Goal: Task Accomplishment & Management: Use online tool/utility

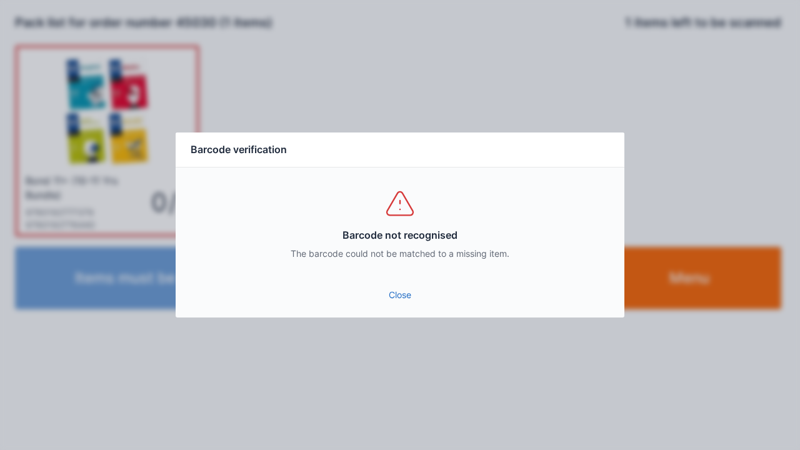
click at [403, 301] on link "Close" at bounding box center [400, 295] width 429 height 23
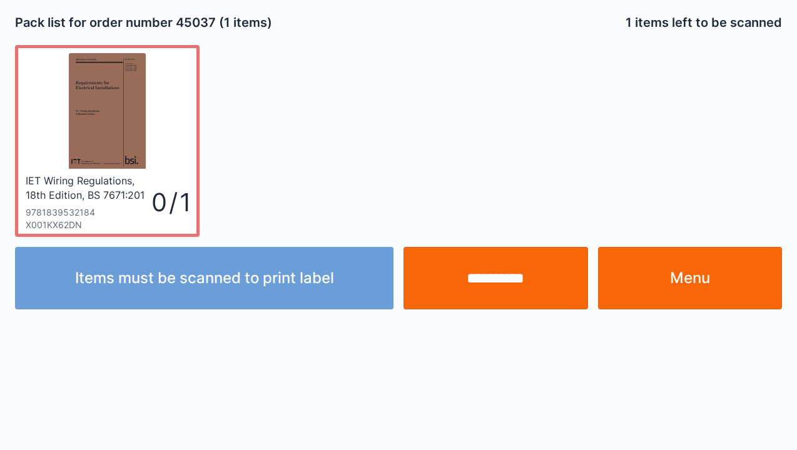
click at [508, 290] on input "**********" at bounding box center [495, 278] width 184 height 63
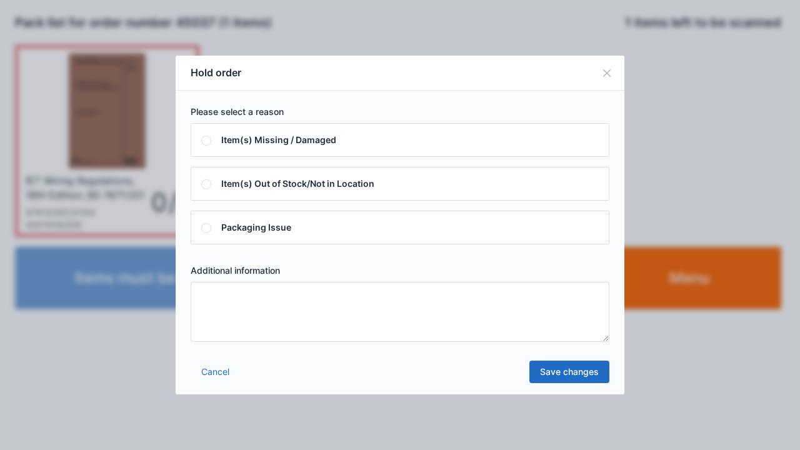
click at [217, 296] on textarea at bounding box center [400, 312] width 419 height 60
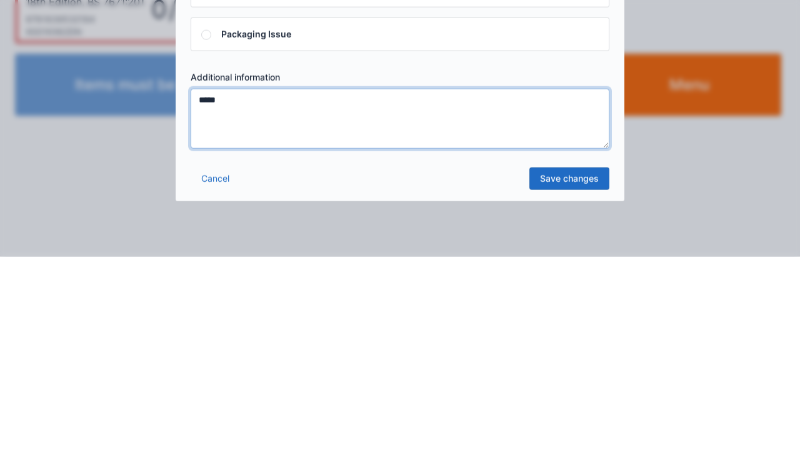
type textarea "*****"
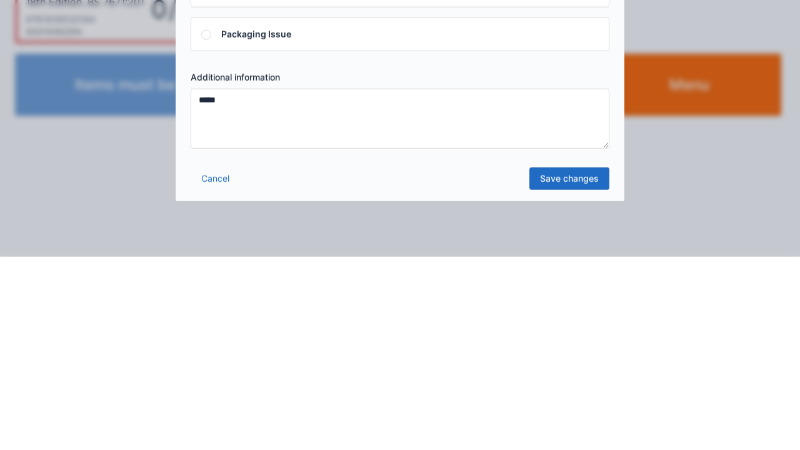
click at [582, 376] on link "Save changes" at bounding box center [570, 372] width 80 height 23
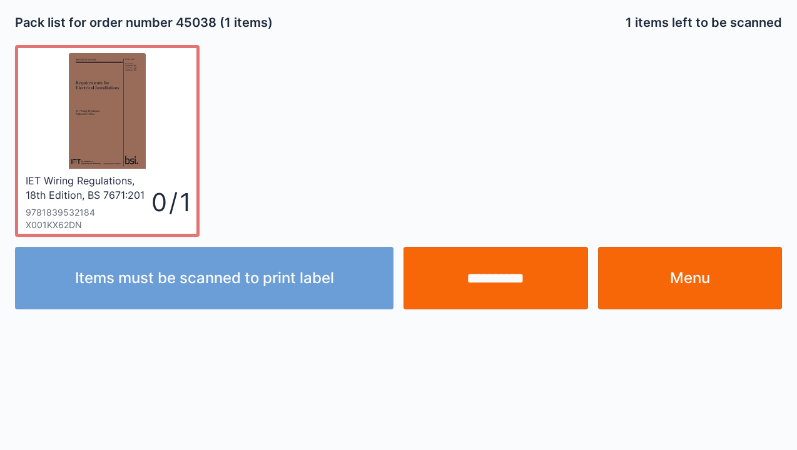
click at [505, 284] on input "**********" at bounding box center [495, 278] width 184 height 63
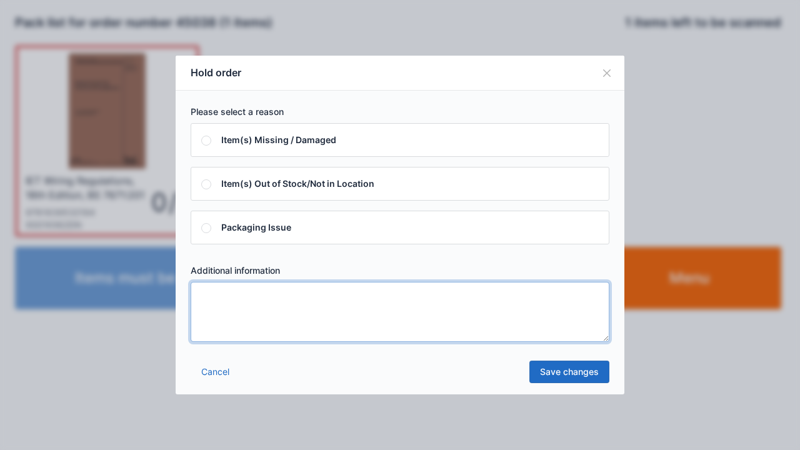
click at [208, 320] on textarea at bounding box center [400, 312] width 419 height 60
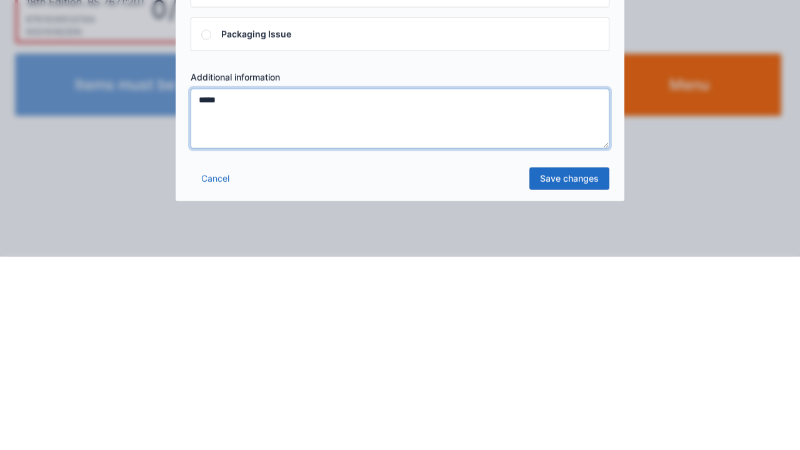
type textarea "*****"
click at [573, 380] on link "Save changes" at bounding box center [570, 372] width 80 height 23
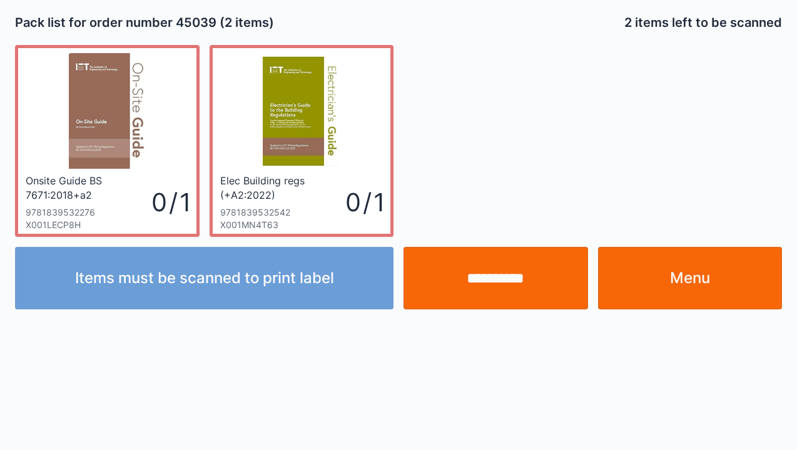
click at [495, 289] on input "**********" at bounding box center [495, 278] width 184 height 63
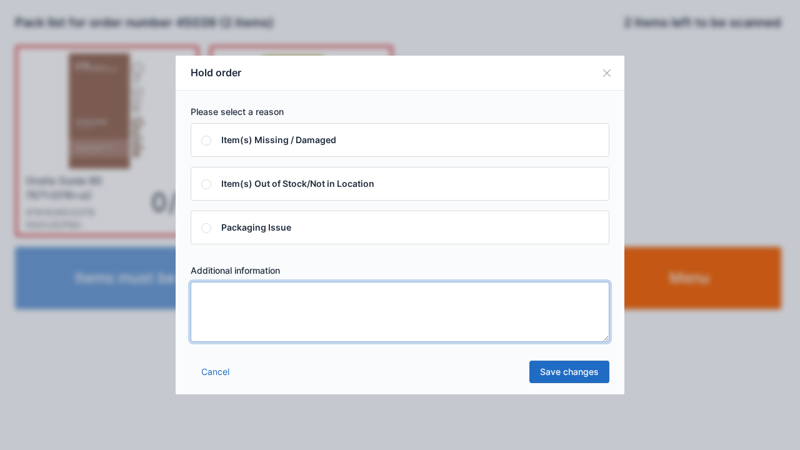
click at [213, 315] on textarea at bounding box center [400, 312] width 419 height 60
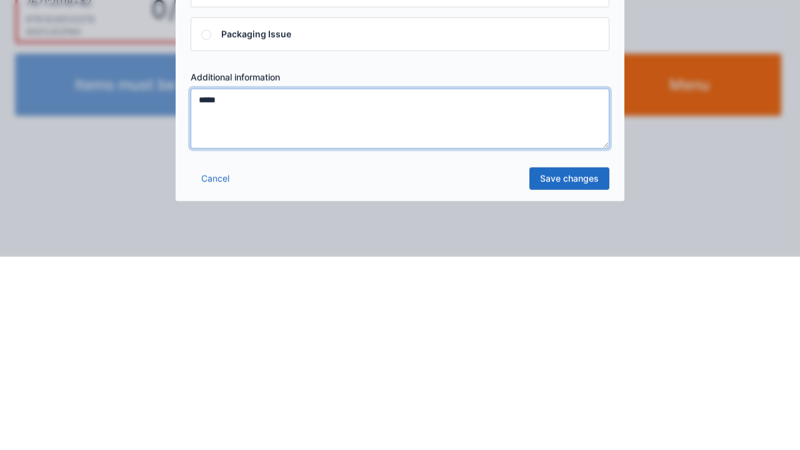
type textarea "*****"
click at [580, 381] on link "Save changes" at bounding box center [570, 372] width 80 height 23
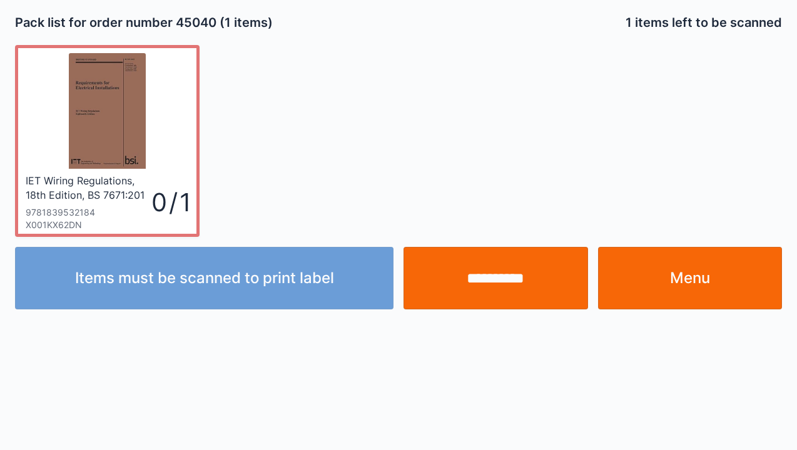
click at [495, 278] on input "**********" at bounding box center [495, 278] width 184 height 63
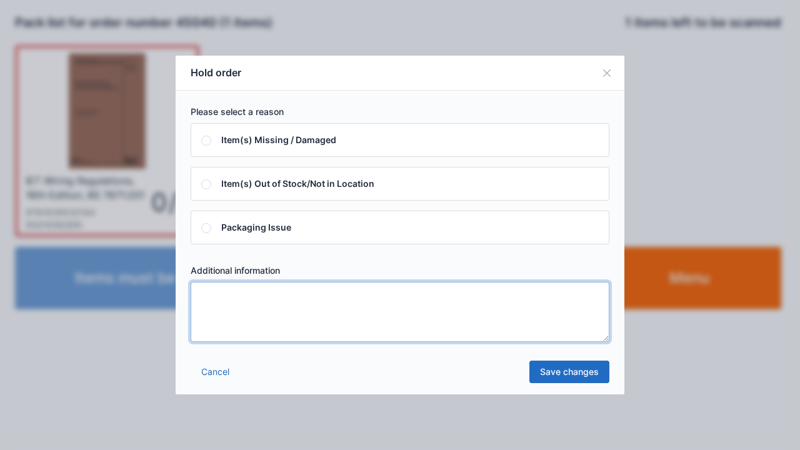
click at [216, 296] on textarea at bounding box center [400, 312] width 419 height 60
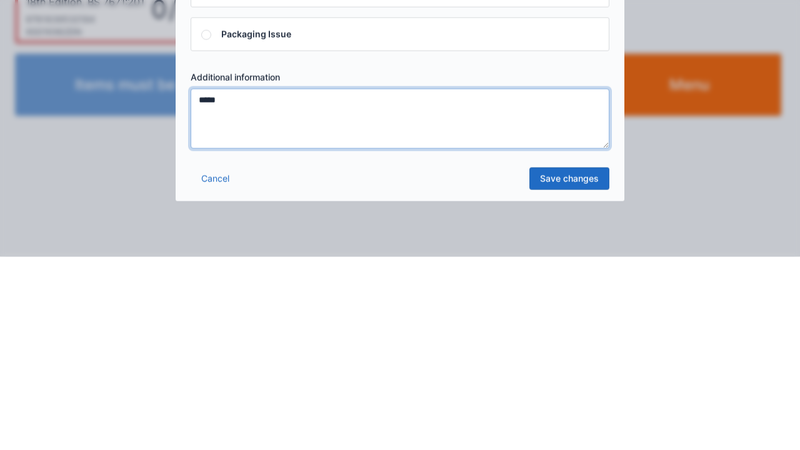
type textarea "*****"
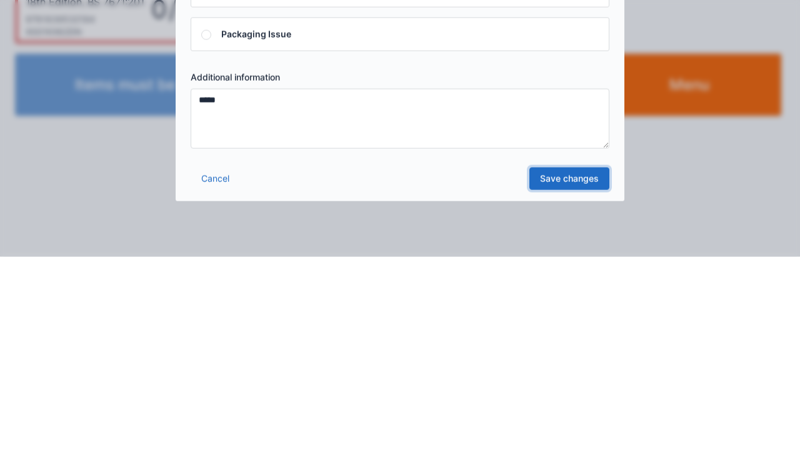
click at [584, 377] on link "Save changes" at bounding box center [570, 372] width 80 height 23
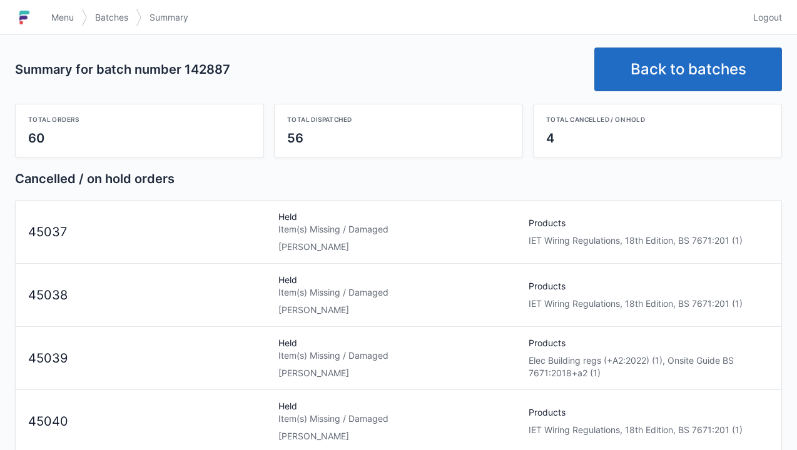
click at [303, 244] on div "[PERSON_NAME]" at bounding box center [398, 247] width 240 height 13
click at [311, 228] on div "Item(s) Missing / Damaged" at bounding box center [398, 229] width 240 height 13
click at [59, 27] on link "Menu" at bounding box center [63, 17] width 38 height 23
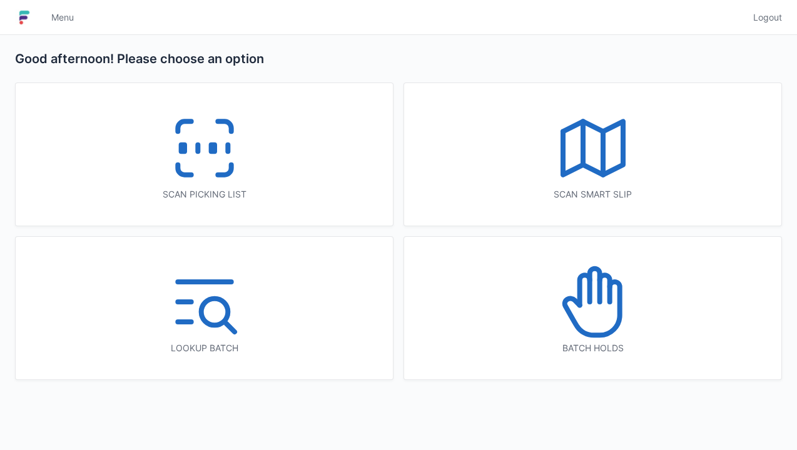
click at [607, 334] on icon at bounding box center [591, 308] width 55 height 53
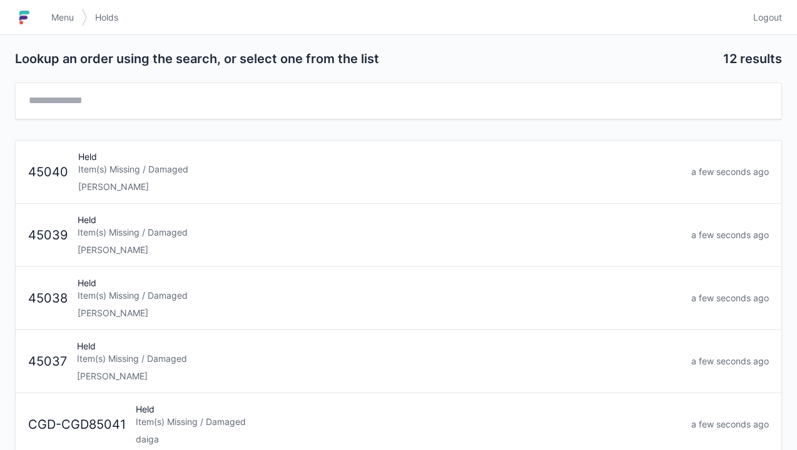
click at [104, 176] on div "Held Item(s) Missing / Damaged Elena" at bounding box center [379, 172] width 613 height 43
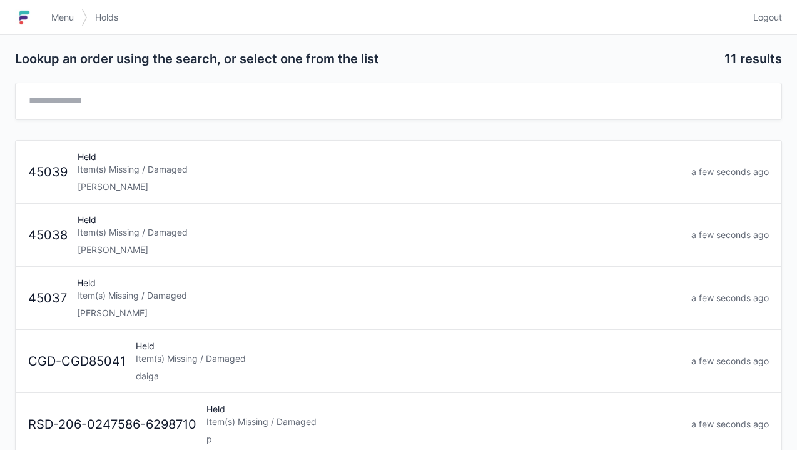
click at [111, 181] on div "[PERSON_NAME]" at bounding box center [379, 187] width 603 height 13
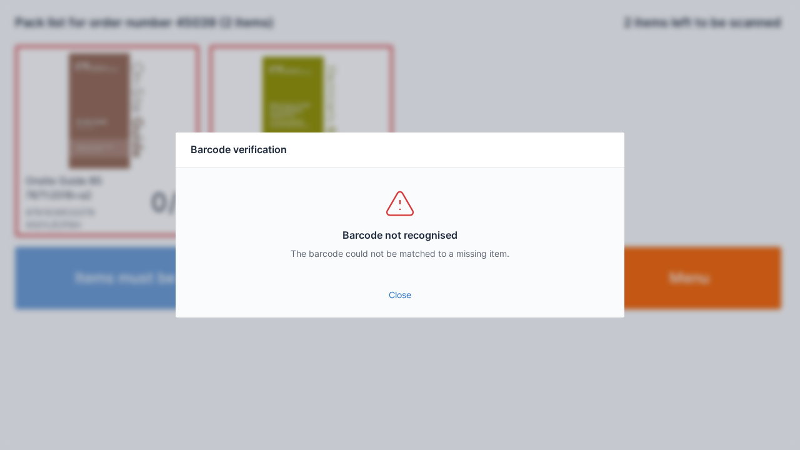
click at [390, 303] on link "Close" at bounding box center [400, 295] width 429 height 23
click at [404, 304] on link "Close" at bounding box center [400, 295] width 429 height 23
click at [410, 301] on link "Close" at bounding box center [400, 295] width 429 height 23
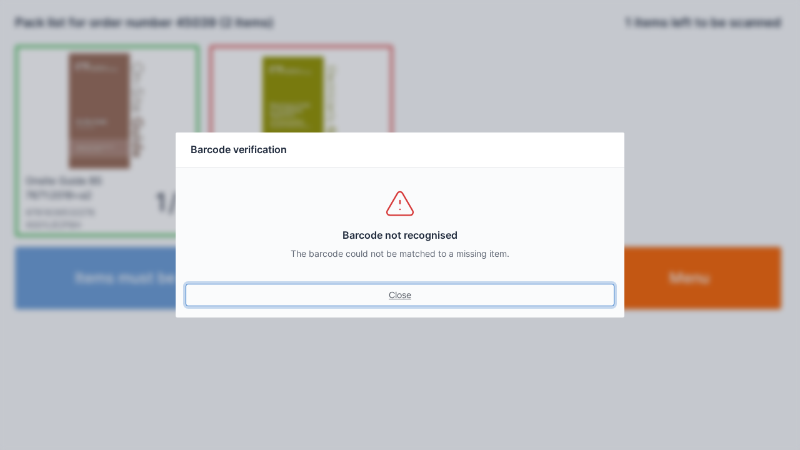
click at [399, 299] on link "Close" at bounding box center [400, 295] width 429 height 23
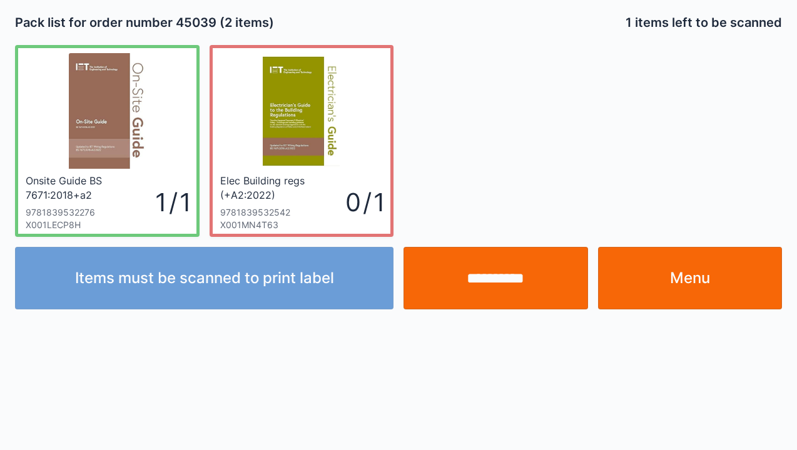
click at [684, 289] on link "Menu" at bounding box center [690, 278] width 184 height 63
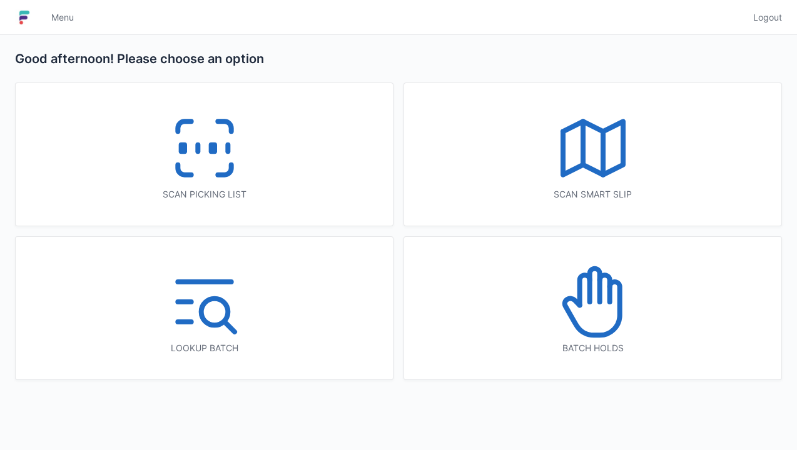
click at [581, 314] on icon at bounding box center [593, 302] width 80 height 80
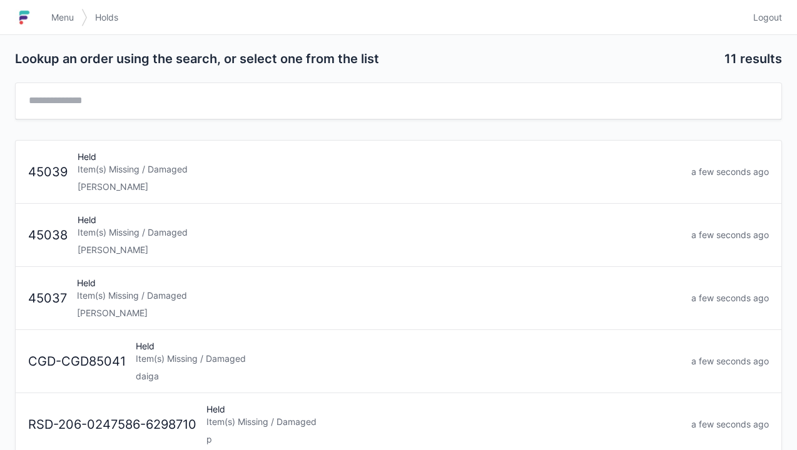
click at [135, 244] on div "[PERSON_NAME]" at bounding box center [379, 250] width 603 height 13
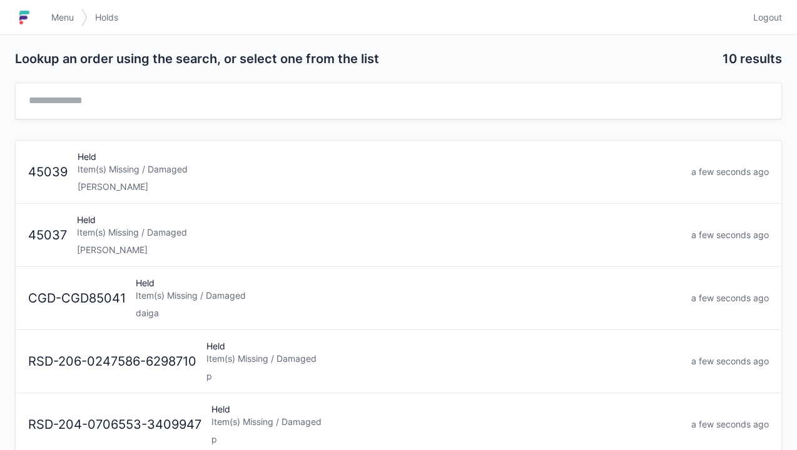
click at [138, 186] on div "[PERSON_NAME]" at bounding box center [379, 187] width 603 height 13
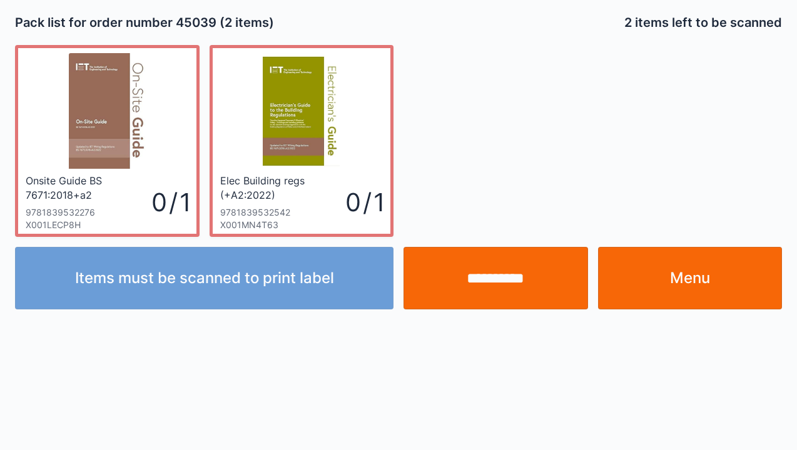
click at [286, 235] on link "Elec Building regs (+A2:2022) 9781839532542 X001MN4T63 0 / 1" at bounding box center [301, 141] width 184 height 192
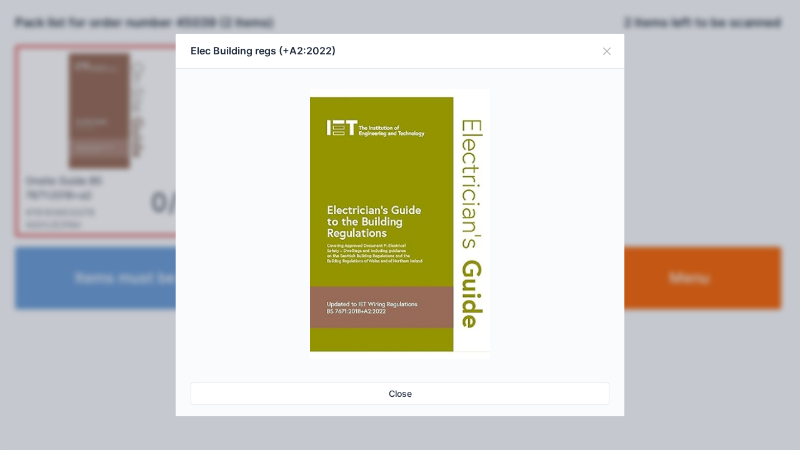
click at [796, 349] on div "Elec Building regs (+A2:2022) Close" at bounding box center [400, 225] width 800 height 450
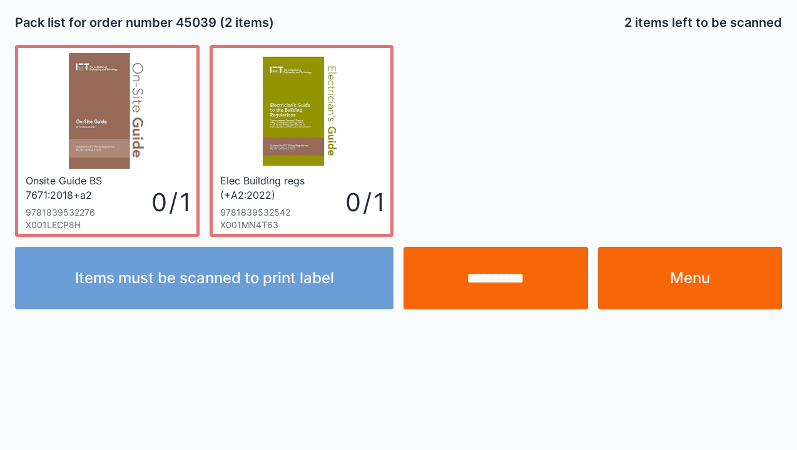
click at [615, 56] on div "Onsite Guide BS 7671:2018+a2 9781839532276 X001LECP8H 0 / 1 Elec Building regs …" at bounding box center [398, 136] width 777 height 202
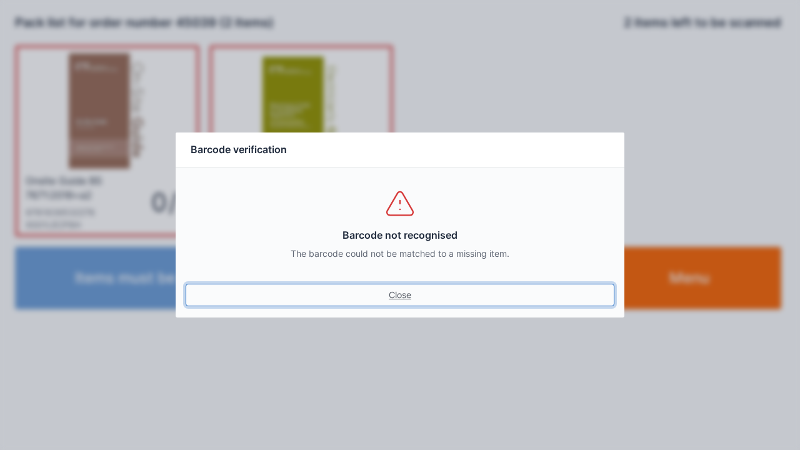
click at [393, 302] on link "Close" at bounding box center [400, 295] width 429 height 23
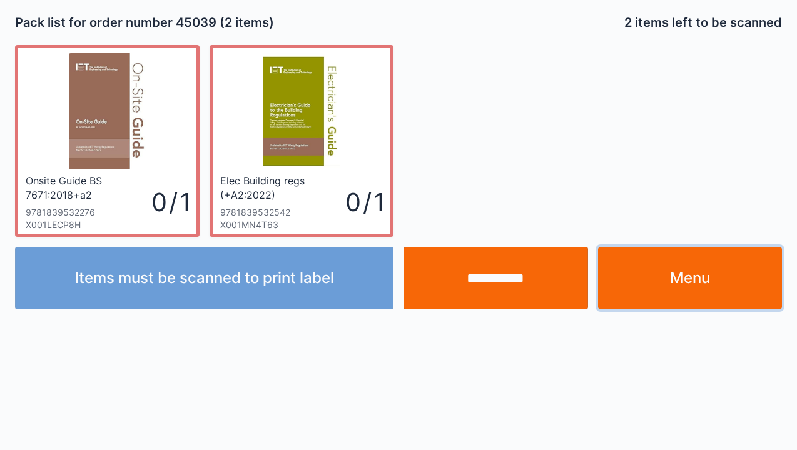
click at [701, 288] on link "Menu" at bounding box center [690, 278] width 184 height 63
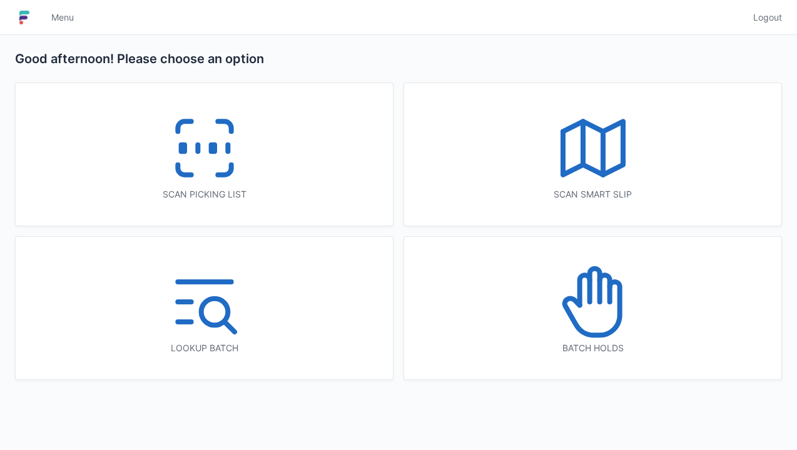
click at [596, 330] on icon at bounding box center [593, 302] width 80 height 80
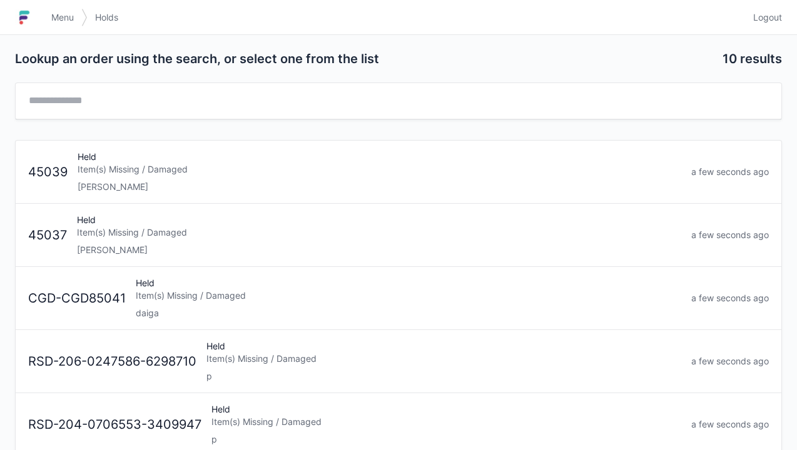
click at [136, 238] on div "Held Item(s) Missing / Damaged [PERSON_NAME]" at bounding box center [379, 235] width 614 height 43
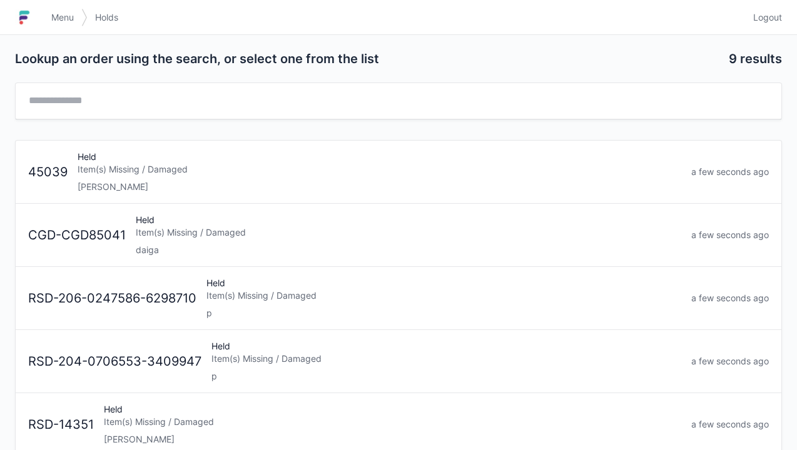
click at [137, 174] on div "Item(s) Missing / Damaged" at bounding box center [379, 169] width 603 height 13
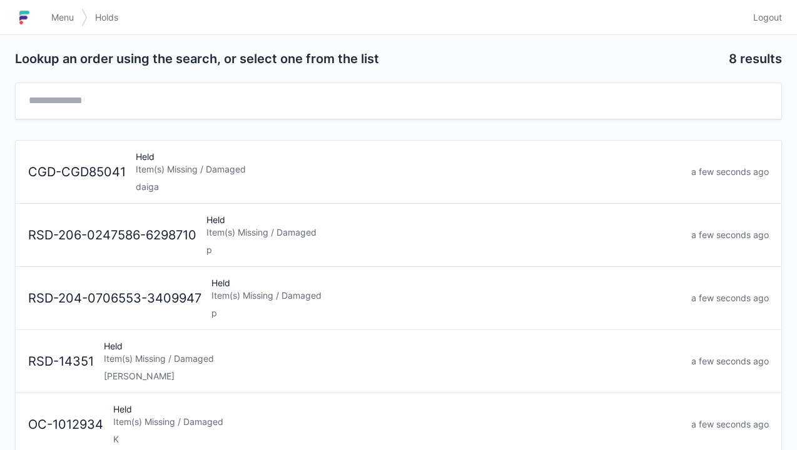
click at [74, 42] on div "Lookup an order using the search, or select one from the list 8 results CGD-CGD…" at bounding box center [398, 346] width 797 height 623
click at [65, 21] on span "Menu" at bounding box center [62, 17] width 23 height 13
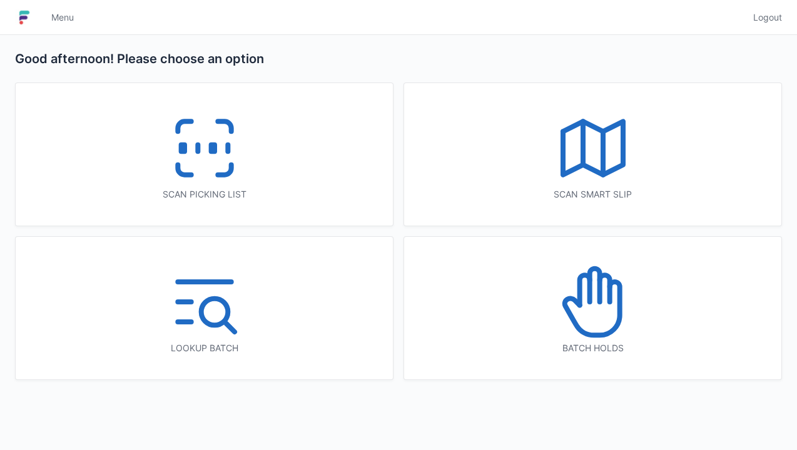
click at [200, 149] on icon at bounding box center [204, 148] width 80 height 80
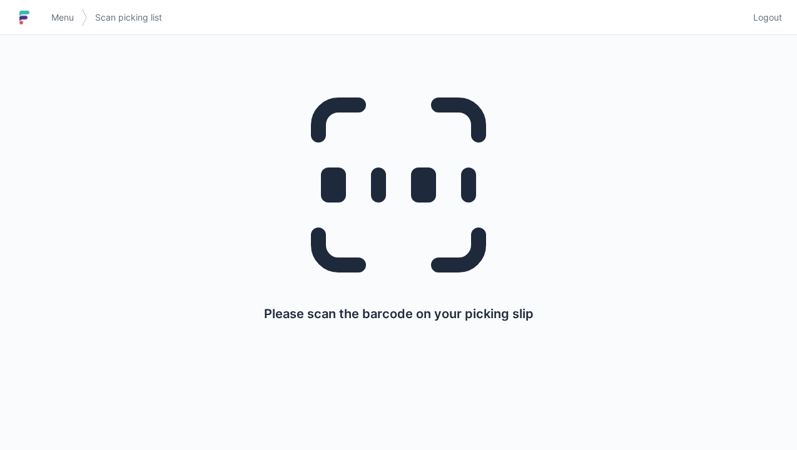
click at [0, 18] on div "Menu Scan picking list Logout" at bounding box center [398, 18] width 797 height 30
click at [560, 390] on div "Please scan the barcode on your picking slip" at bounding box center [398, 242] width 797 height 415
